Goal: Information Seeking & Learning: Learn about a topic

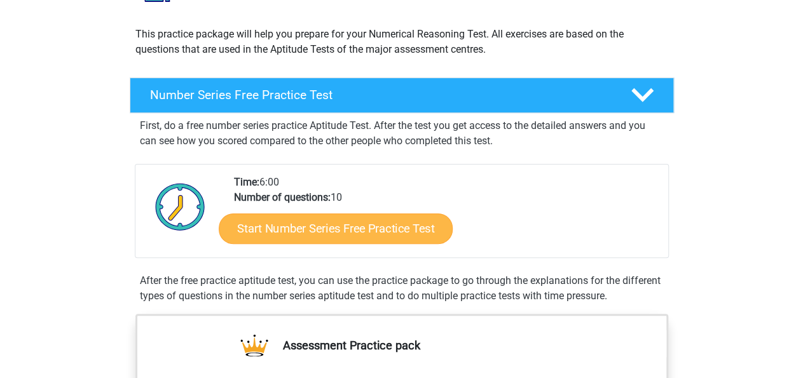
scroll to position [198, 0]
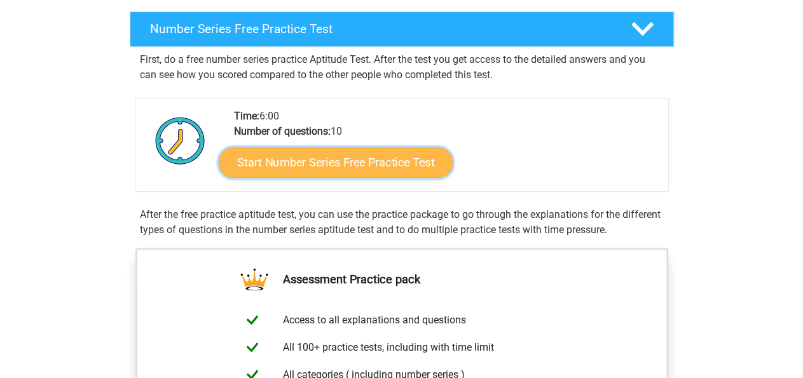
click at [313, 171] on link "Start Number Series Free Practice Test" at bounding box center [336, 162] width 234 height 31
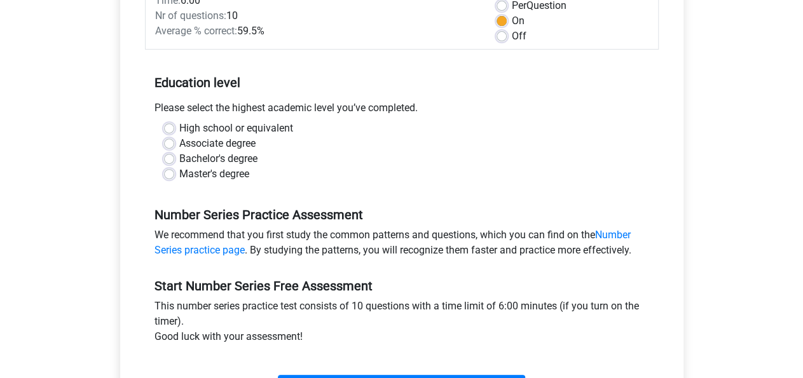
scroll to position [132, 0]
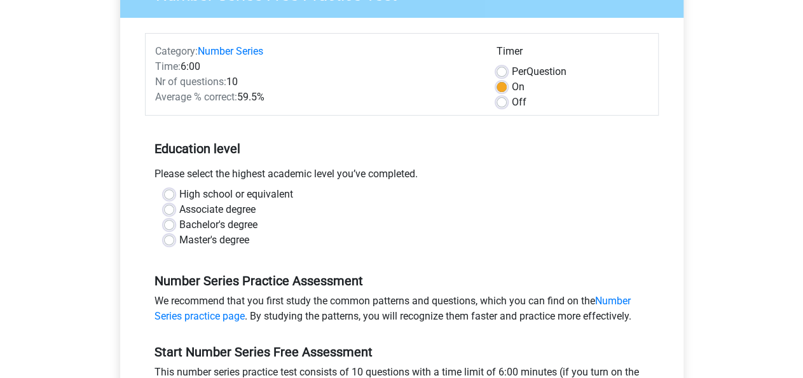
click at [231, 228] on label "Bachelor's degree" at bounding box center [218, 224] width 78 height 15
click at [174, 228] on input "Bachelor's degree" at bounding box center [169, 223] width 10 height 13
radio input "true"
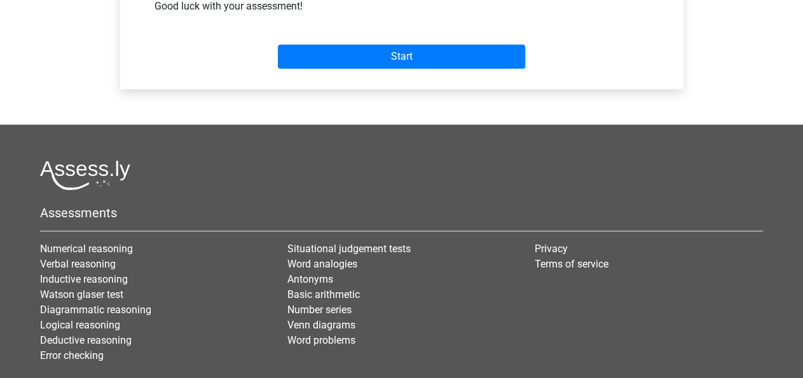
scroll to position [463, 0]
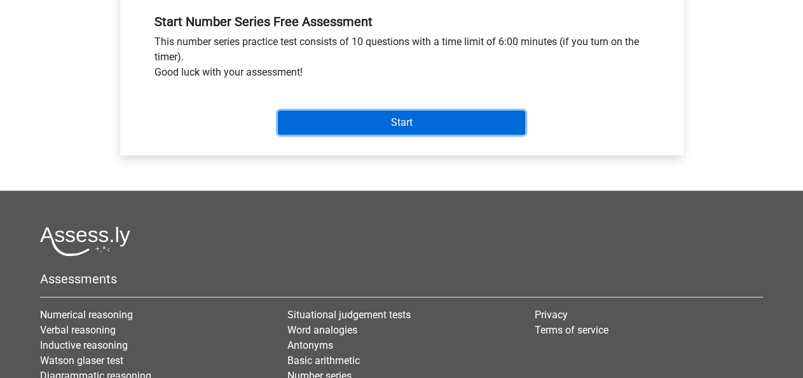
click at [393, 130] on input "Start" at bounding box center [401, 123] width 247 height 24
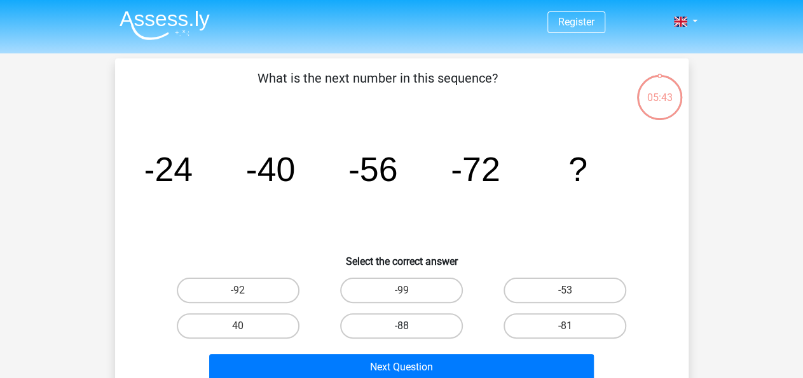
click at [410, 325] on label "-88" at bounding box center [401, 325] width 123 height 25
click at [409, 326] on input "-88" at bounding box center [405, 330] width 8 height 8
radio input "true"
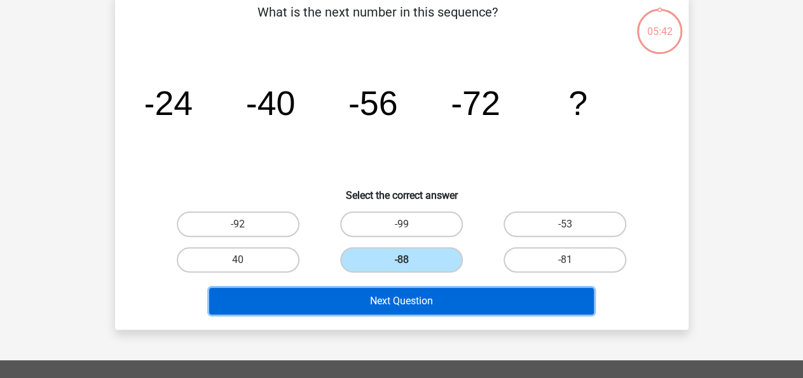
click at [425, 302] on button "Next Question" at bounding box center [401, 301] width 385 height 27
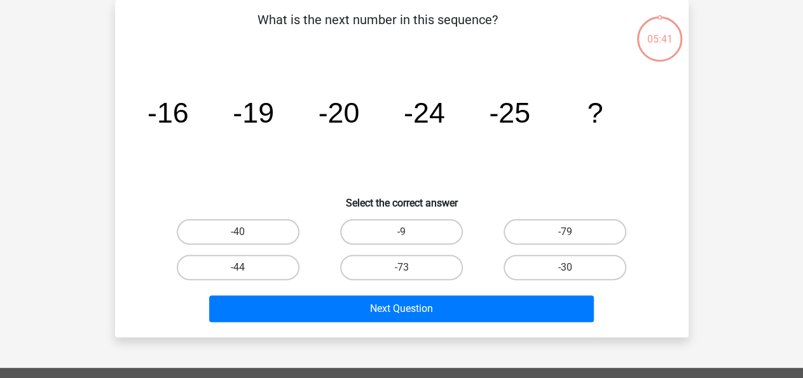
scroll to position [0, 0]
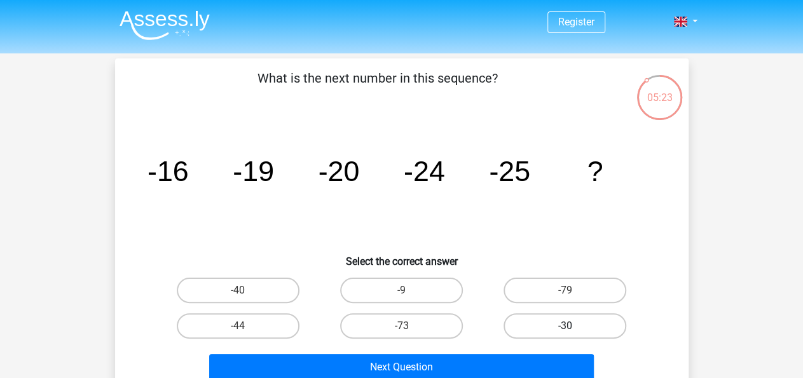
click at [561, 319] on label "-30" at bounding box center [564, 325] width 123 height 25
click at [565, 326] on input "-30" at bounding box center [569, 330] width 8 height 8
radio input "true"
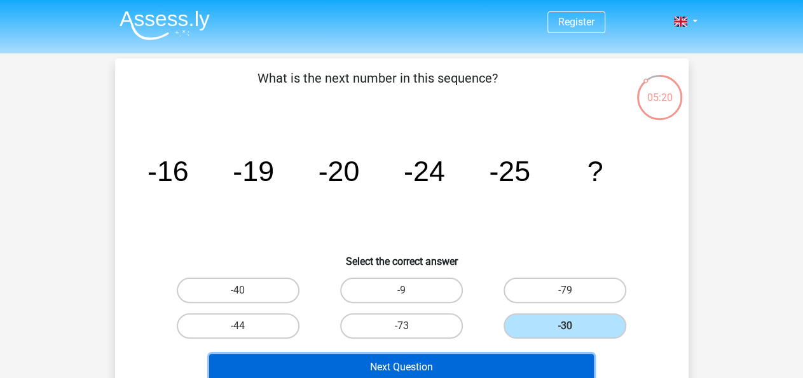
click at [324, 358] on button "Next Question" at bounding box center [401, 367] width 385 height 27
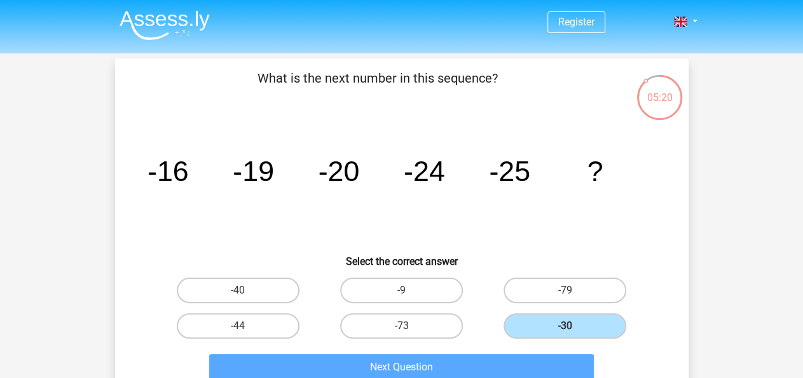
scroll to position [58, 0]
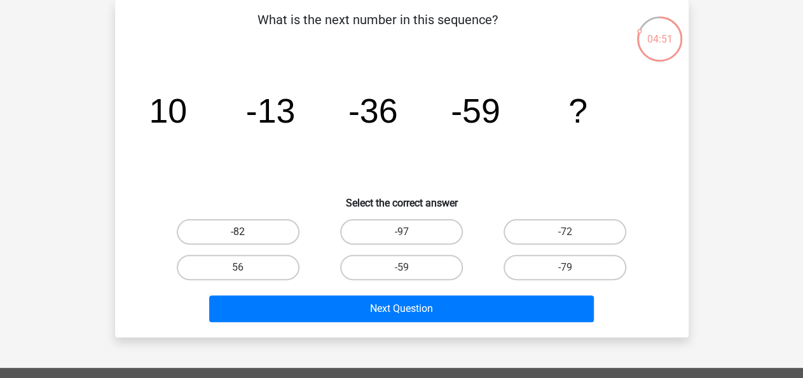
click at [260, 229] on label "-82" at bounding box center [238, 231] width 123 height 25
click at [246, 232] on input "-82" at bounding box center [242, 236] width 8 height 8
radio input "true"
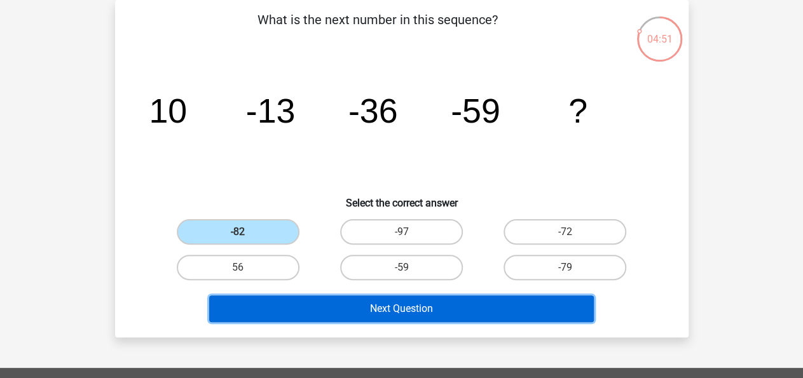
click at [391, 303] on button "Next Question" at bounding box center [401, 309] width 385 height 27
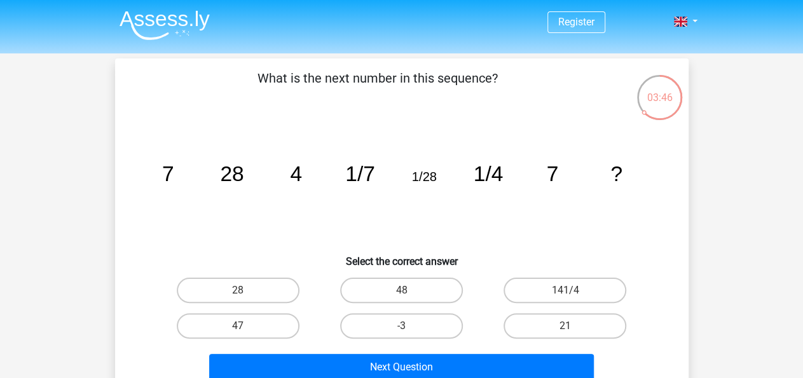
scroll to position [66, 0]
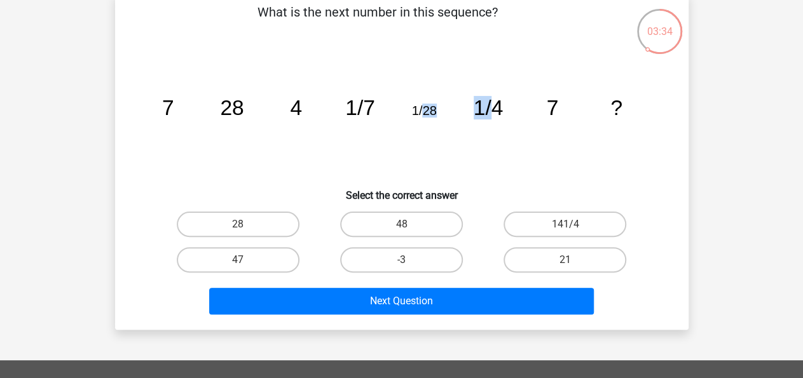
drag, startPoint x: 457, startPoint y: 113, endPoint x: 495, endPoint y: 112, distance: 38.1
click at [495, 112] on g "7 28 4 1/7 1/28 1/4 7 ?" at bounding box center [391, 108] width 460 height 24
click at [495, 112] on tspan "1/4" at bounding box center [488, 108] width 30 height 24
click at [250, 221] on label "28" at bounding box center [238, 224] width 123 height 25
click at [246, 224] on input "28" at bounding box center [242, 228] width 8 height 8
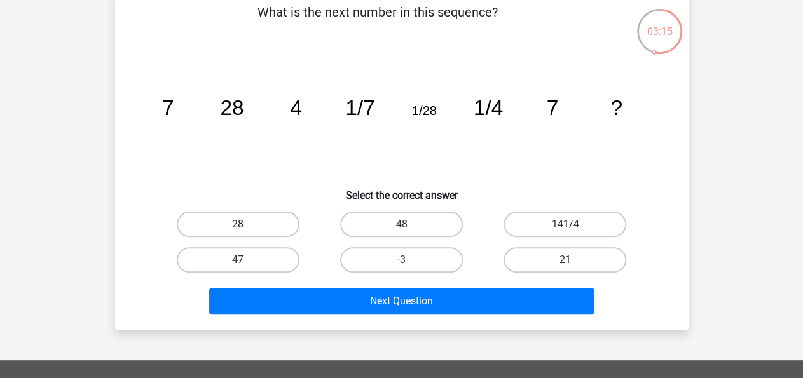
radio input "true"
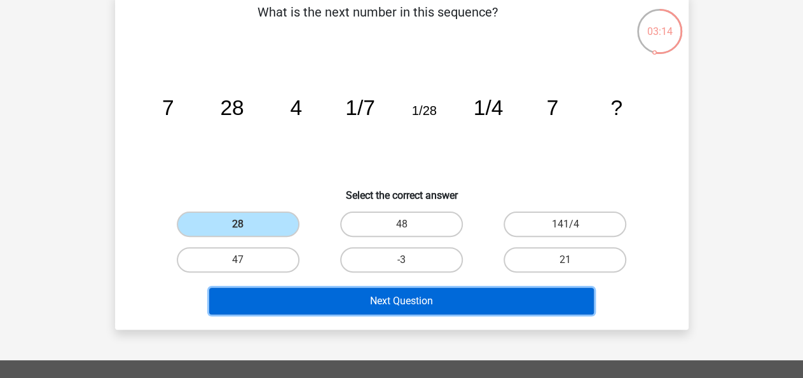
click at [383, 291] on button "Next Question" at bounding box center [401, 301] width 385 height 27
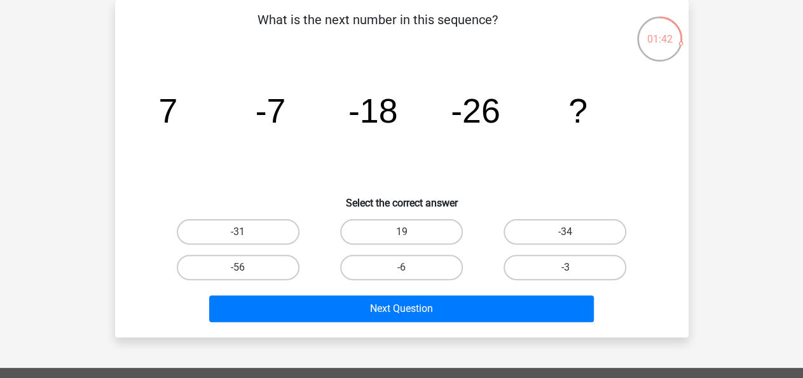
scroll to position [0, 0]
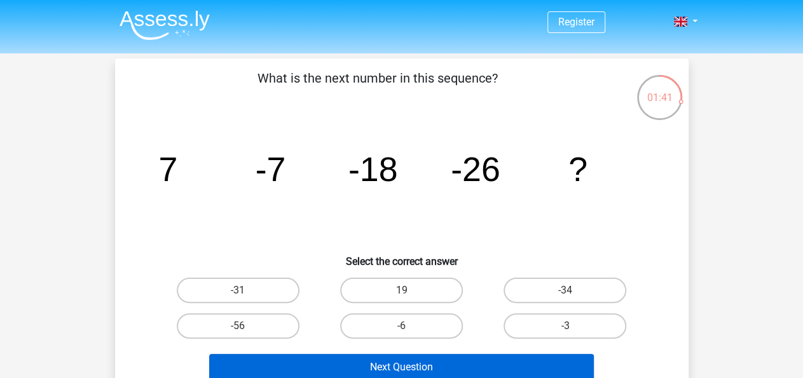
click at [462, 355] on div "Next Question" at bounding box center [401, 365] width 533 height 42
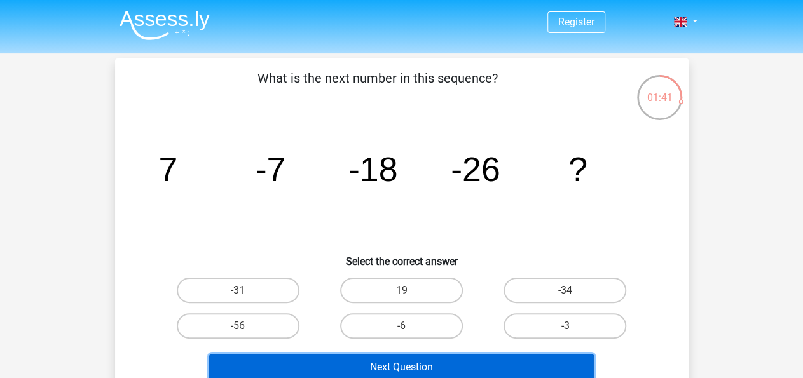
click at [465, 362] on button "Next Question" at bounding box center [401, 367] width 385 height 27
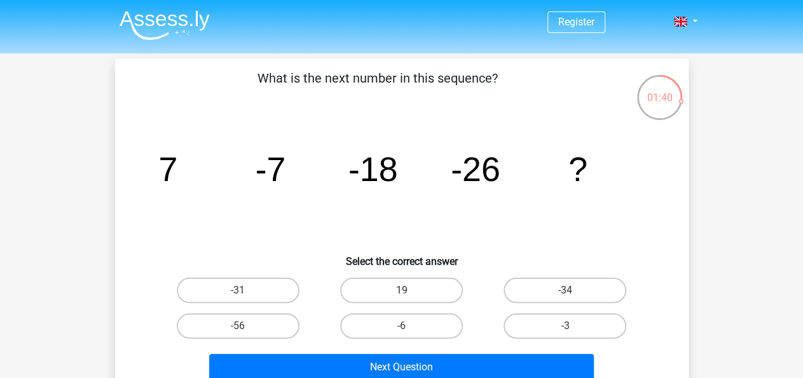
click at [271, 277] on div "-31" at bounding box center [237, 291] width 163 height 36
click at [280, 288] on label "-31" at bounding box center [238, 290] width 123 height 25
click at [246, 290] on input "-31" at bounding box center [242, 294] width 8 height 8
radio input "true"
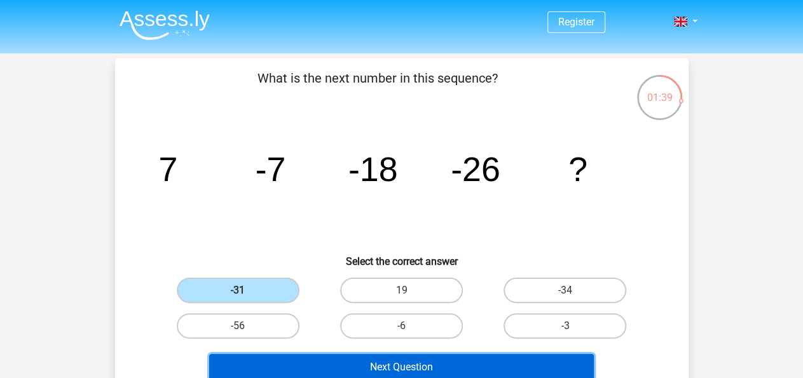
click at [415, 362] on button "Next Question" at bounding box center [401, 367] width 385 height 27
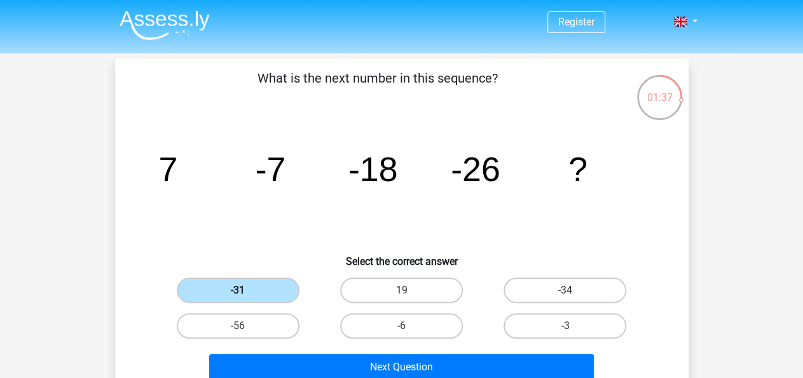
click at [256, 279] on label "-31" at bounding box center [238, 290] width 123 height 25
click at [246, 290] on input "-31" at bounding box center [242, 294] width 8 height 8
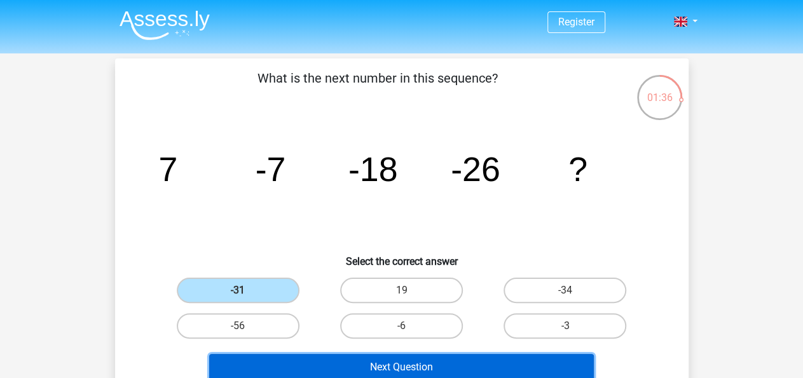
click at [374, 365] on button "Next Question" at bounding box center [401, 367] width 385 height 27
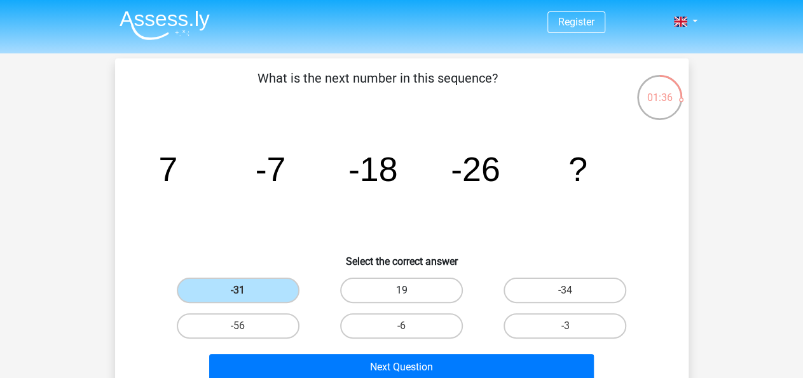
click at [386, 290] on label "19" at bounding box center [401, 290] width 123 height 25
click at [401, 290] on input "19" at bounding box center [405, 294] width 8 height 8
radio input "true"
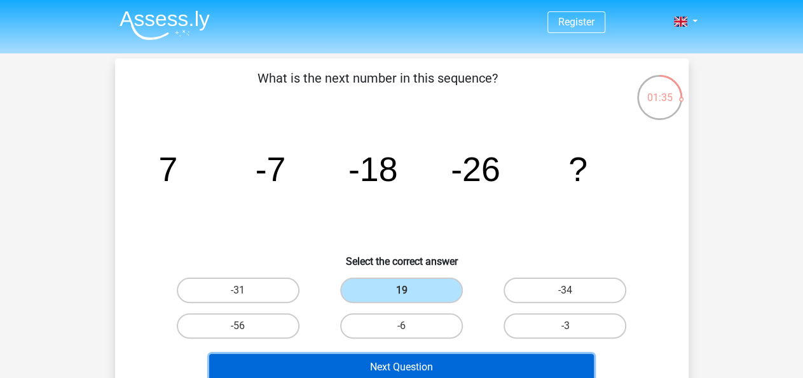
click at [406, 362] on button "Next Question" at bounding box center [401, 367] width 385 height 27
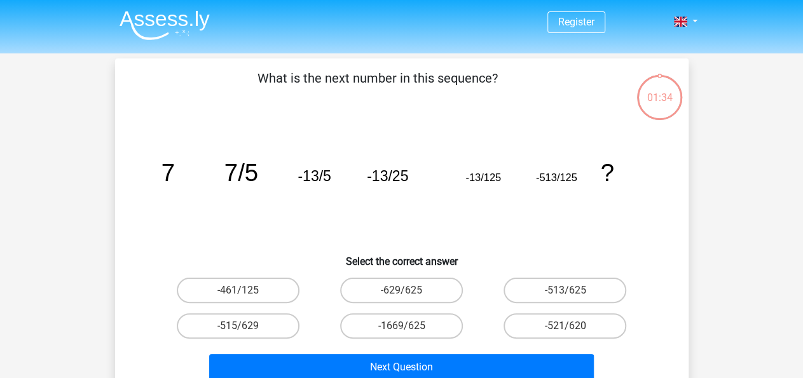
scroll to position [58, 0]
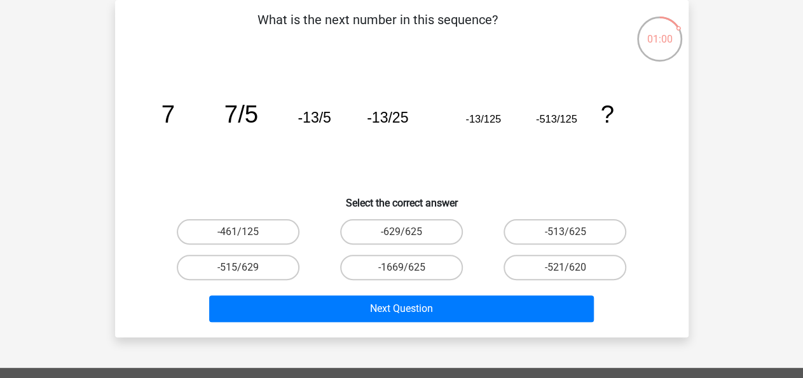
click at [481, 121] on tspan "-13/125" at bounding box center [483, 118] width 36 height 11
click at [481, 122] on tspan "-13/125" at bounding box center [483, 118] width 36 height 11
click at [491, 120] on tspan "-13/125" at bounding box center [483, 118] width 36 height 11
click at [547, 119] on tspan "-513/125" at bounding box center [555, 118] width 41 height 11
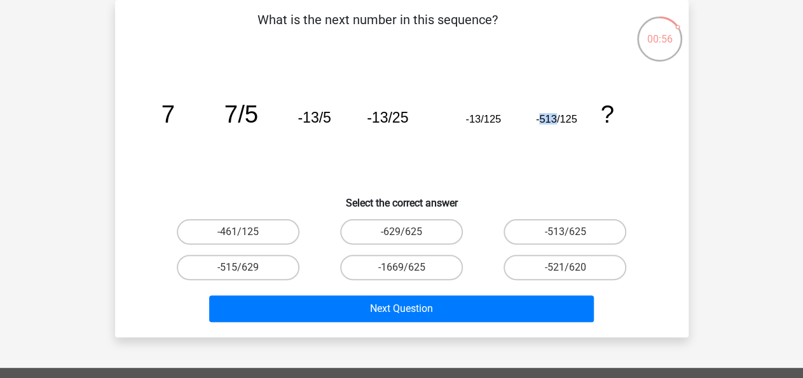
click at [547, 119] on tspan "-513/125" at bounding box center [555, 118] width 41 height 11
click at [570, 239] on input "-513/625" at bounding box center [569, 236] width 8 height 8
radio input "true"
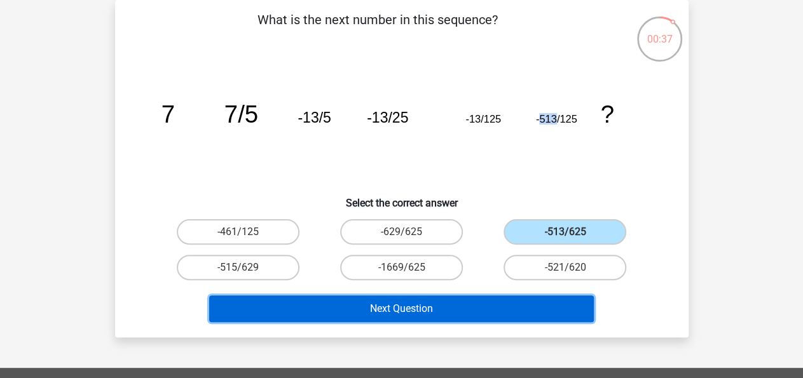
click at [524, 303] on button "Next Question" at bounding box center [401, 309] width 385 height 27
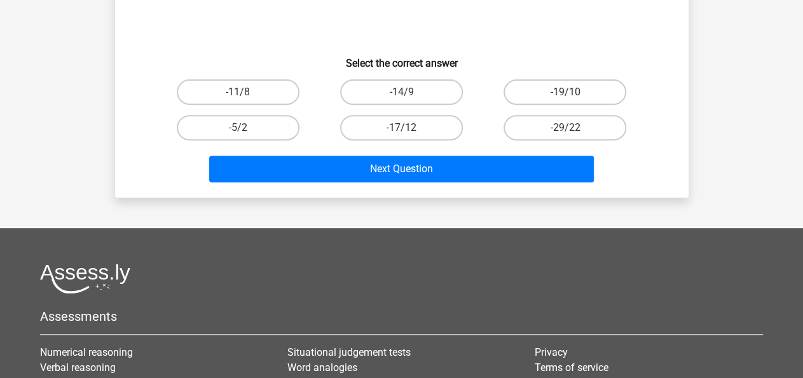
scroll to position [66, 0]
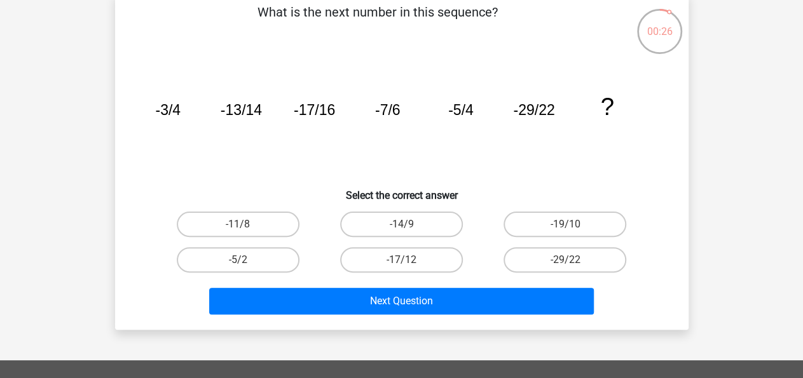
click at [255, 114] on tspan "-13/14" at bounding box center [240, 110] width 41 height 17
click at [300, 109] on tspan "-17/16" at bounding box center [313, 110] width 41 height 17
click at [327, 109] on tspan "-17/16" at bounding box center [313, 110] width 41 height 17
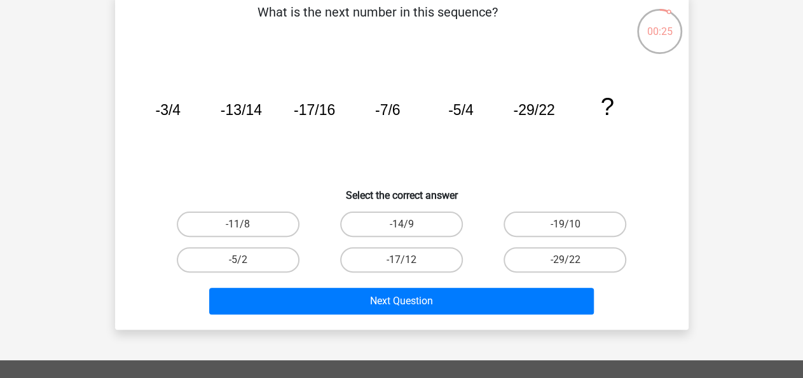
click at [379, 107] on tspan "-7/6" at bounding box center [386, 110] width 25 height 17
click at [382, 107] on tspan "-7/6" at bounding box center [386, 110] width 25 height 17
click at [476, 109] on icon "image/svg+xml -3/4 -13/14 -17/16 -7/6 -5/4 -29/22 ?" at bounding box center [402, 115] width 512 height 128
click at [420, 224] on label "-14/9" at bounding box center [401, 224] width 123 height 25
click at [409, 224] on input "-14/9" at bounding box center [405, 228] width 8 height 8
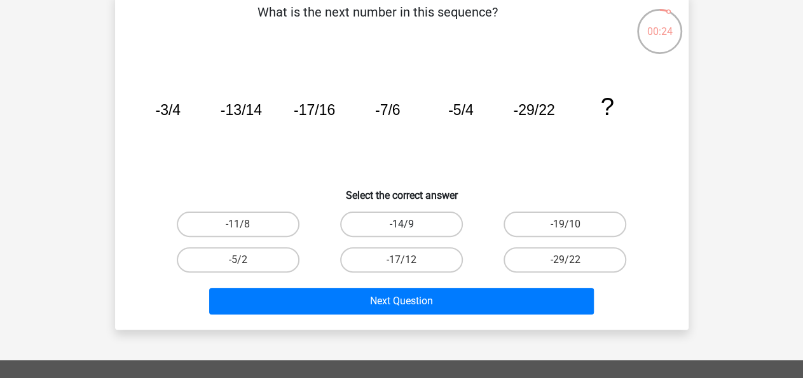
radio input "true"
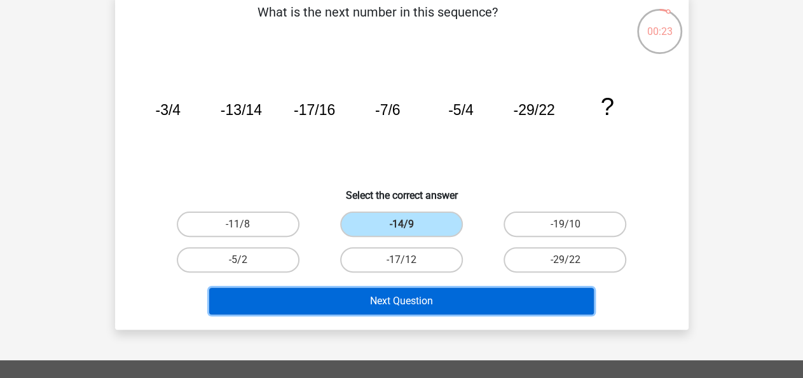
click at [418, 303] on button "Next Question" at bounding box center [401, 301] width 385 height 27
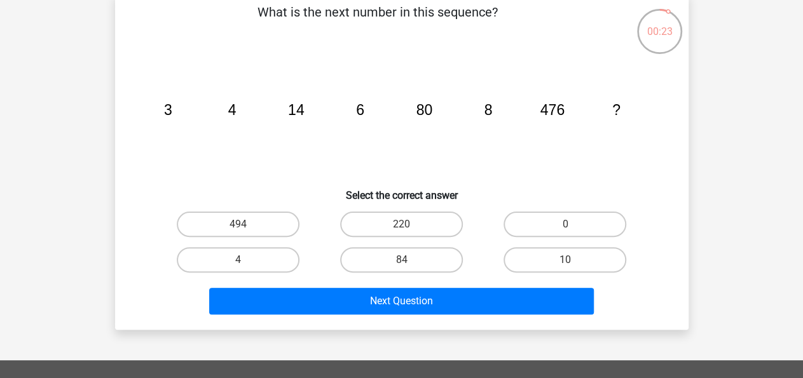
scroll to position [58, 0]
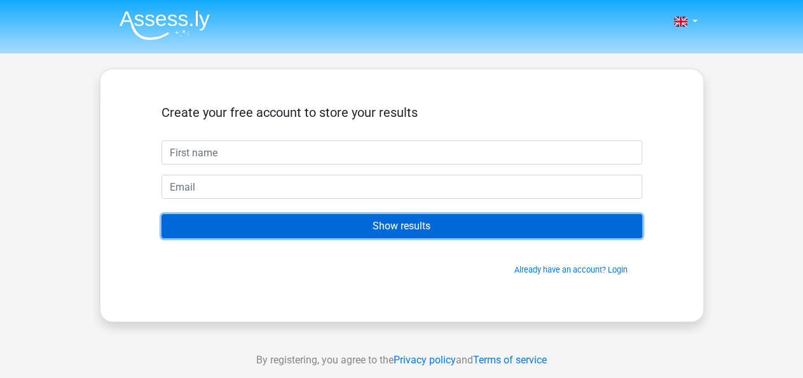
click at [320, 220] on input "Show results" at bounding box center [401, 226] width 481 height 24
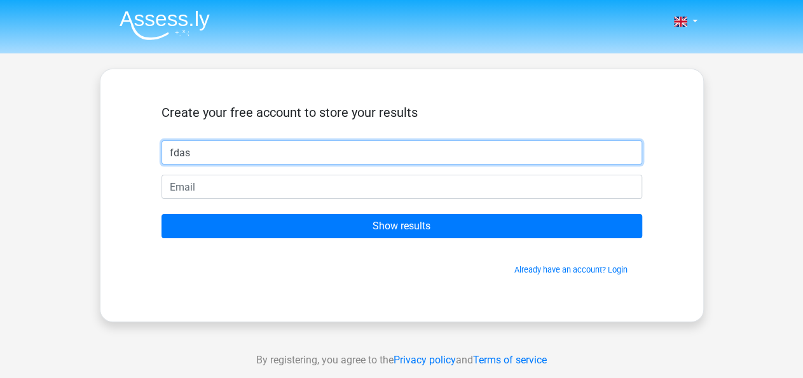
type input "fdas"
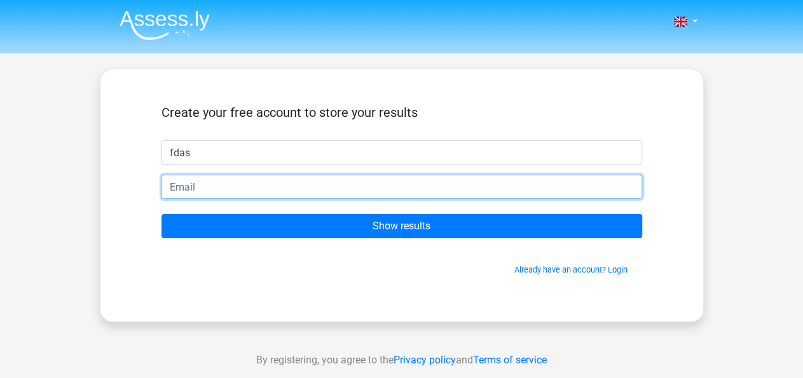
click at [320, 188] on input "email" at bounding box center [401, 187] width 481 height 24
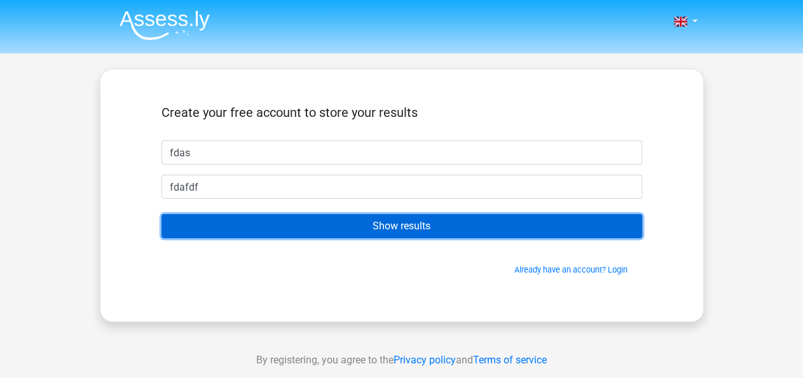
click at [339, 221] on input "Show results" at bounding box center [401, 226] width 481 height 24
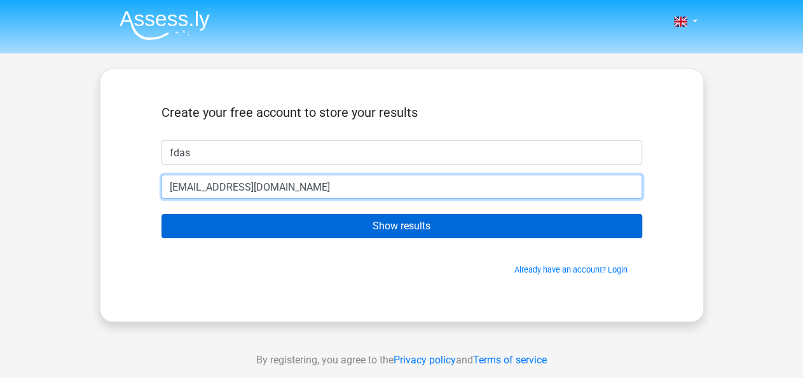
type input "fdafdf@gmail.com"
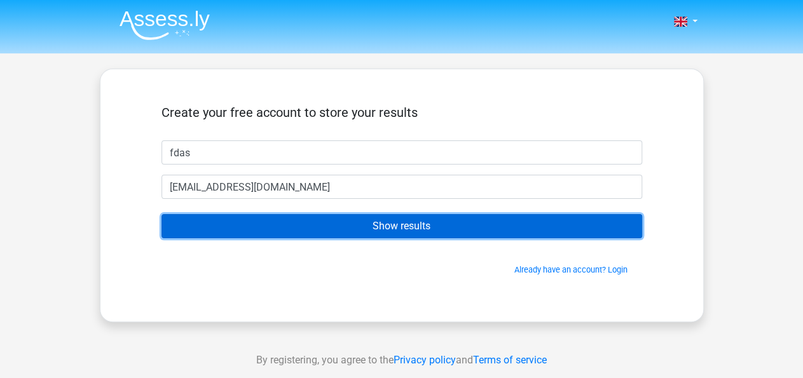
click at [334, 214] on input "Show results" at bounding box center [401, 226] width 481 height 24
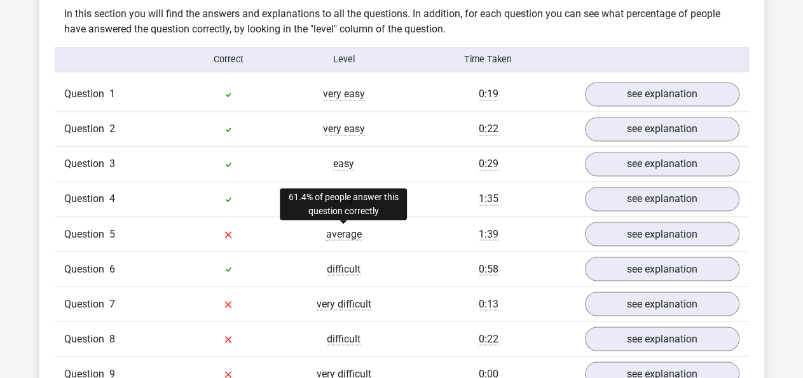
scroll to position [1058, 0]
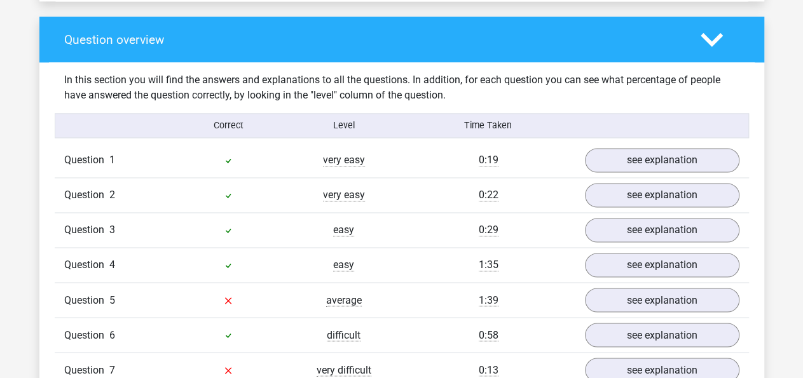
scroll to position [1058, 0]
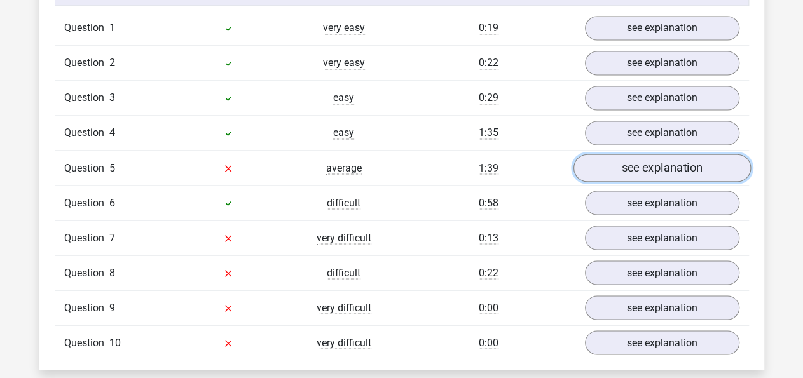
click at [657, 172] on link "see explanation" at bounding box center [661, 168] width 177 height 28
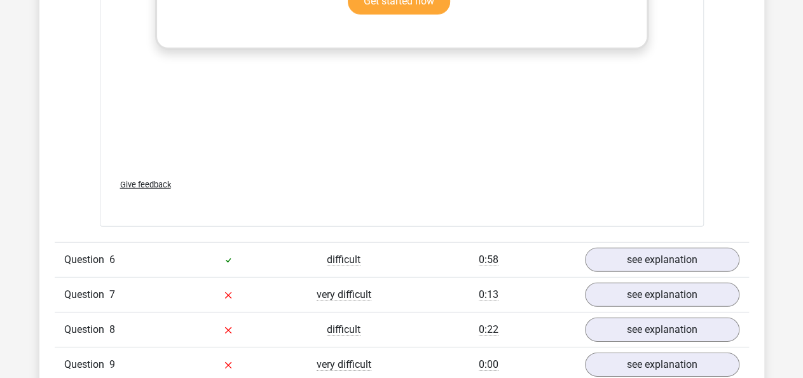
scroll to position [1983, 0]
